Goal: Task Accomplishment & Management: Use online tool/utility

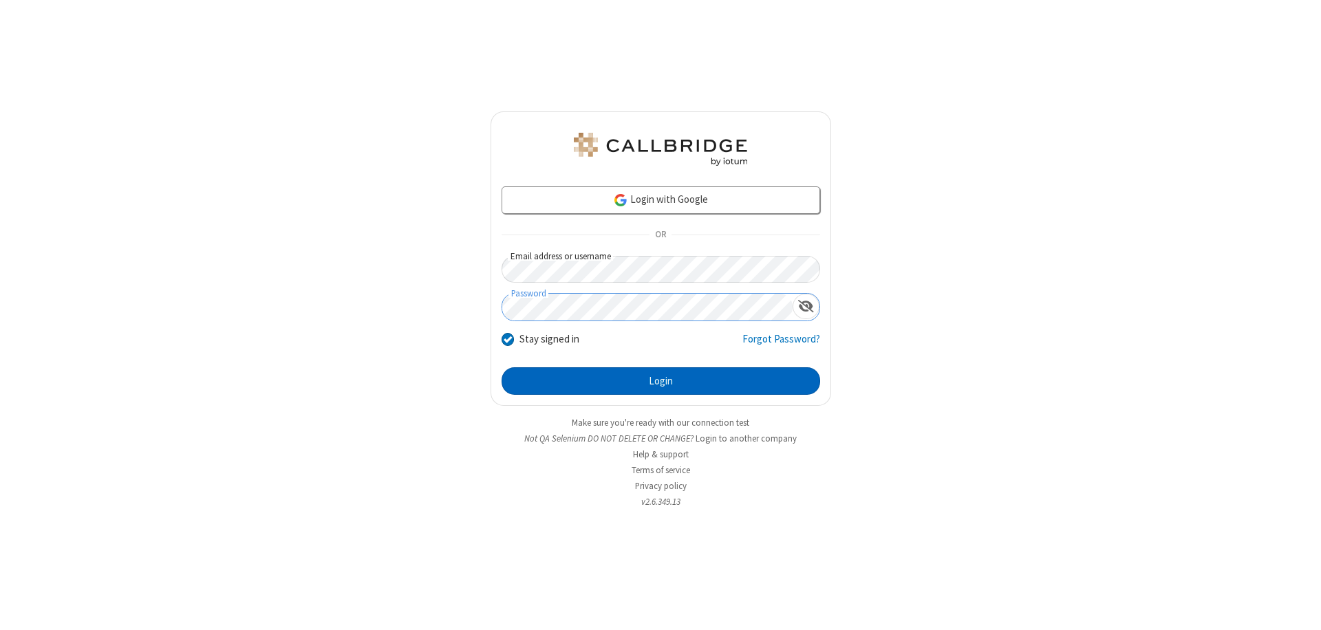
click at [661, 381] on button "Login" at bounding box center [661, 381] width 319 height 28
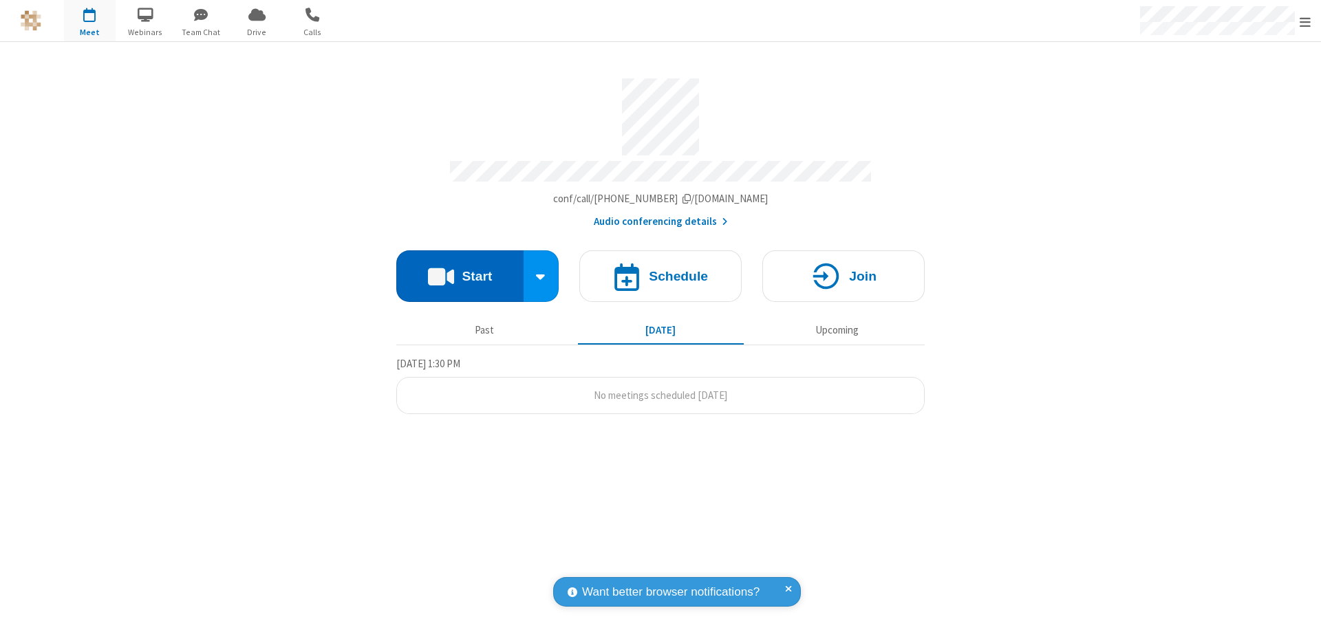
click at [460, 270] on button "Start" at bounding box center [459, 276] width 127 height 52
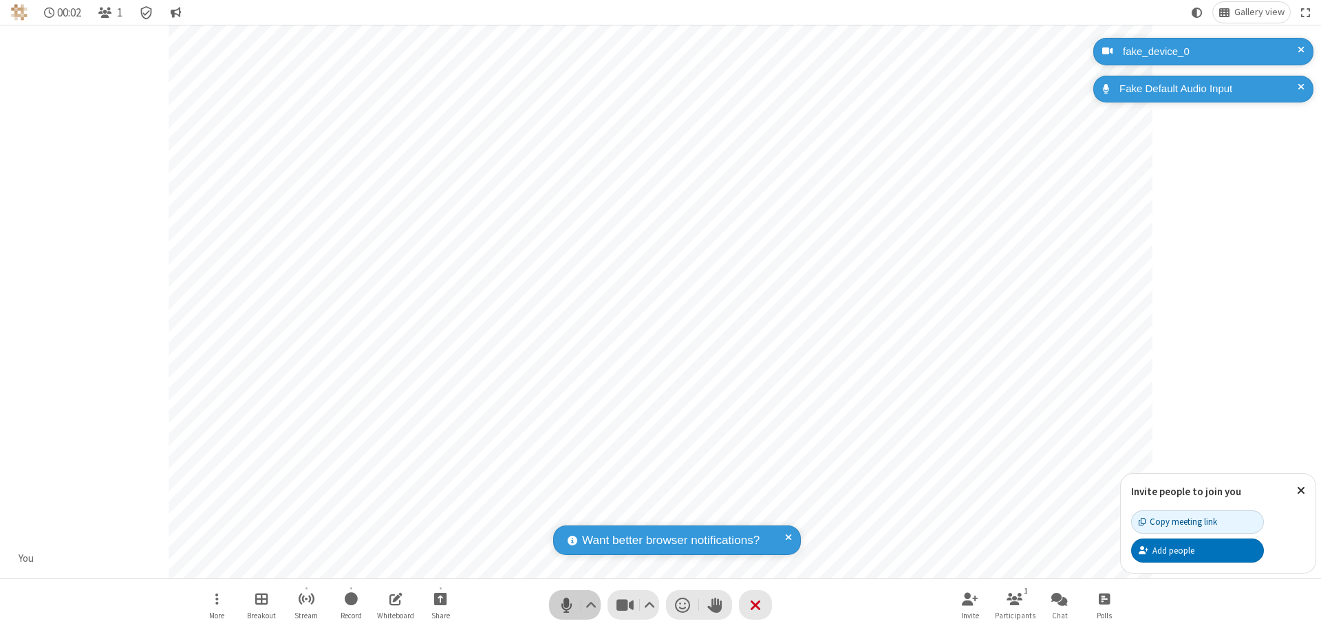
click at [566, 605] on span "Mute (⌘+Shift+A)" at bounding box center [566, 605] width 21 height 20
click at [566, 605] on span "Unmute (⌘+Shift+A)" at bounding box center [566, 605] width 21 height 20
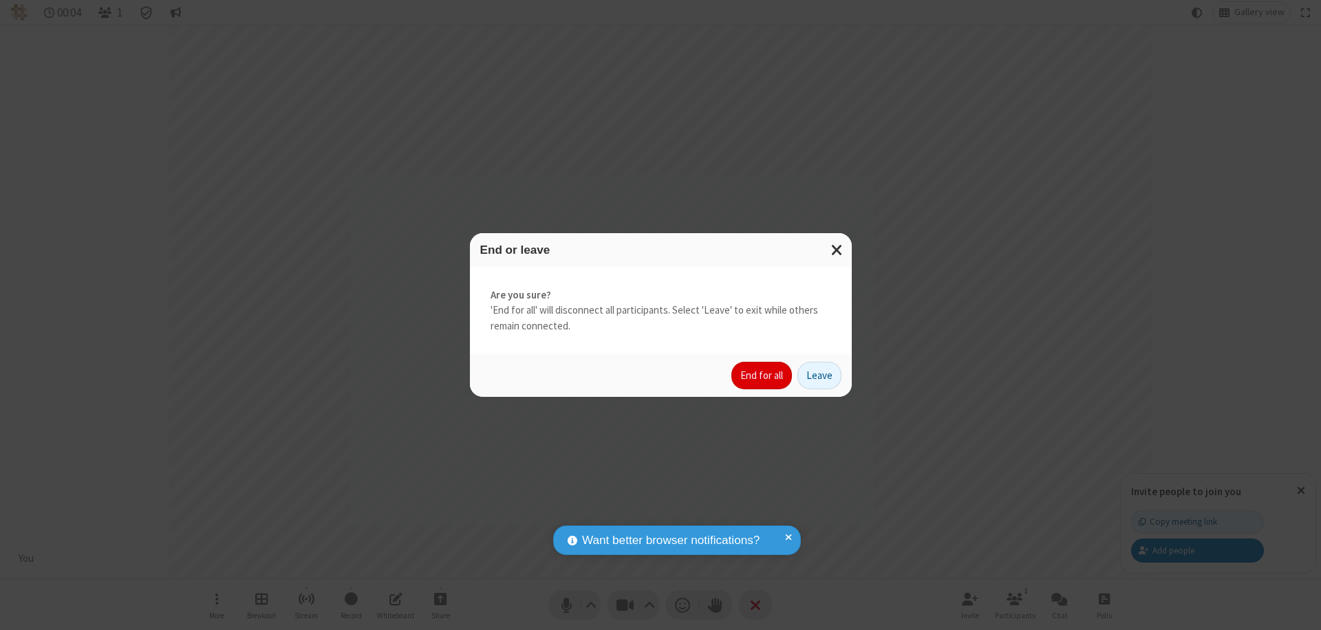
click at [762, 376] on button "End for all" at bounding box center [761, 376] width 61 height 28
